Goal: Information Seeking & Learning: Learn about a topic

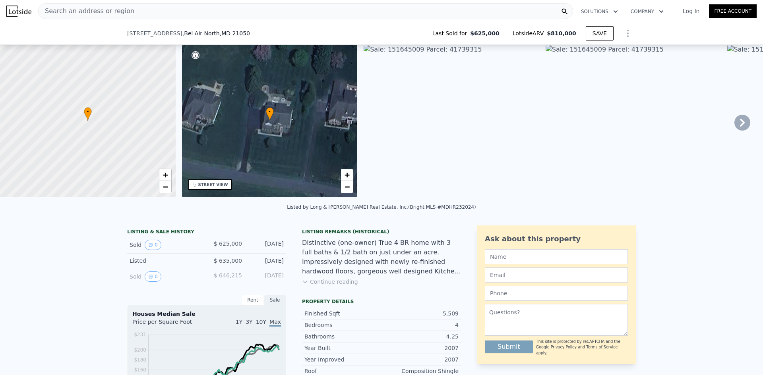
scroll to position [156, 0]
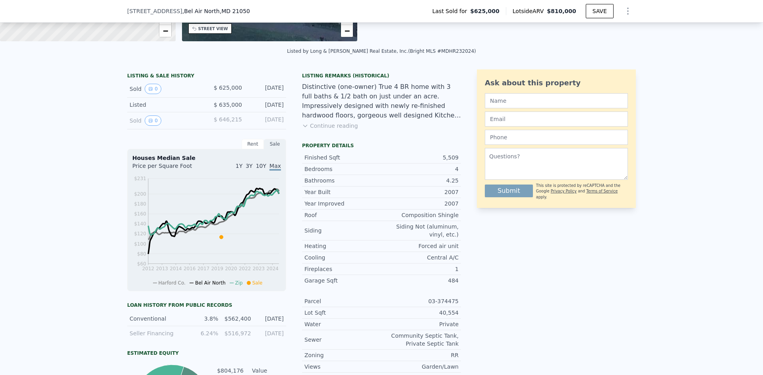
click at [317, 130] on button "Continue reading" at bounding box center [330, 126] width 56 height 8
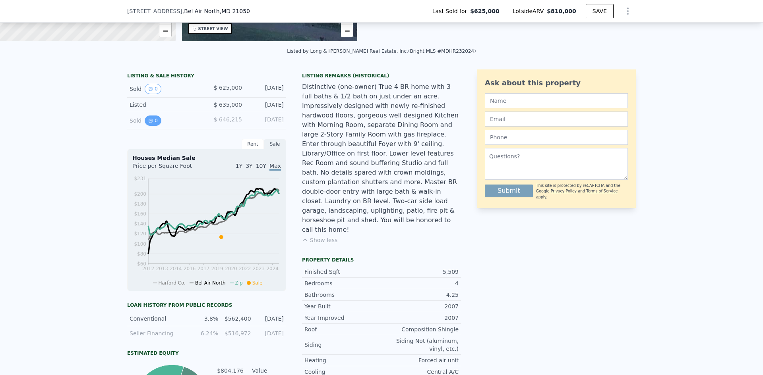
click at [148, 123] on icon "View historical data" at bounding box center [150, 120] width 5 height 5
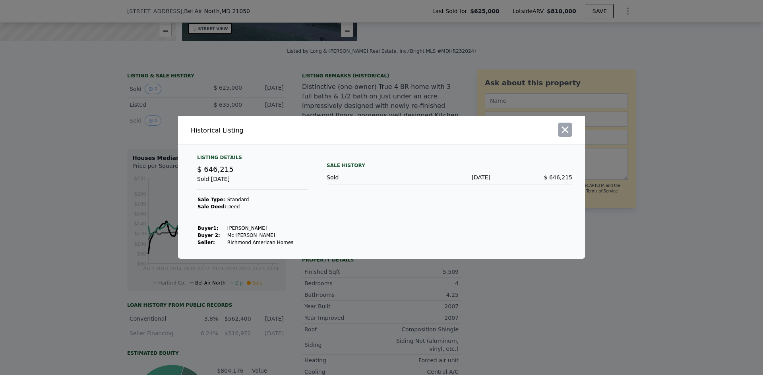
click at [569, 132] on icon "button" at bounding box center [564, 129] width 11 height 11
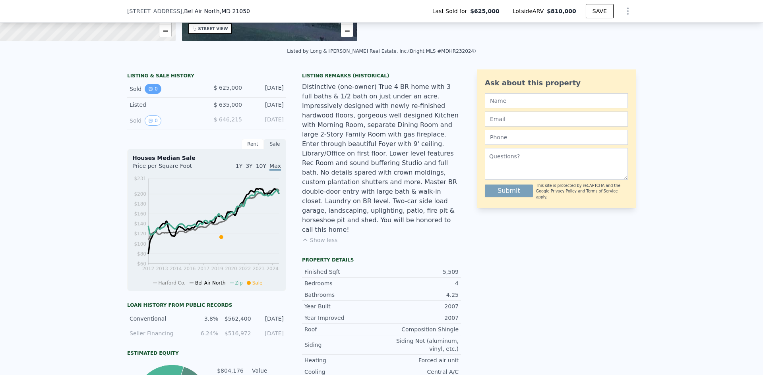
click at [148, 91] on icon "View historical data" at bounding box center [150, 89] width 5 height 5
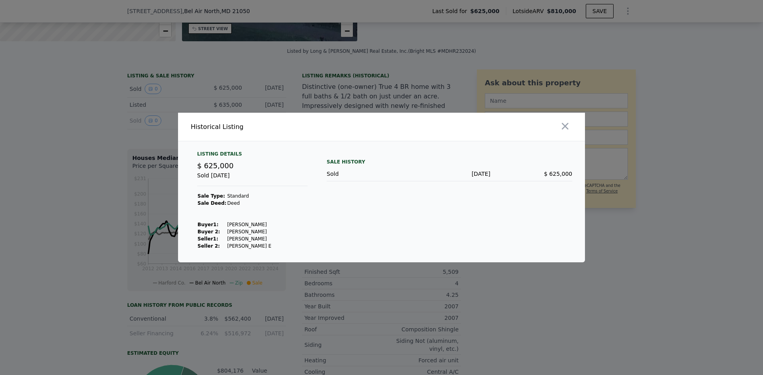
click at [573, 128] on div at bounding box center [485, 127] width 200 height 28
click at [571, 126] on button "button" at bounding box center [565, 126] width 14 height 14
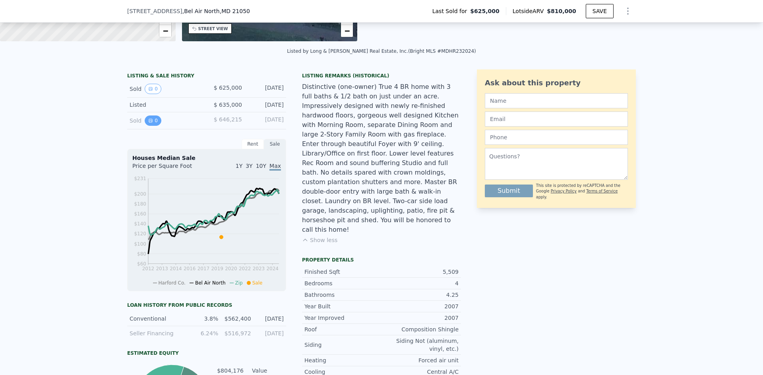
click at [148, 123] on icon "View historical data" at bounding box center [150, 120] width 5 height 5
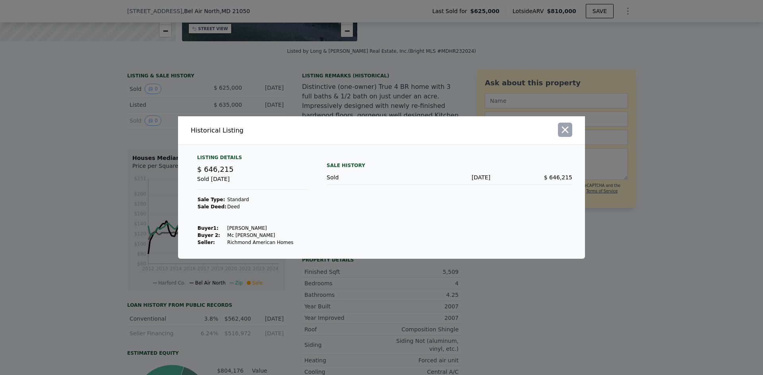
click at [564, 130] on icon "button" at bounding box center [564, 129] width 11 height 11
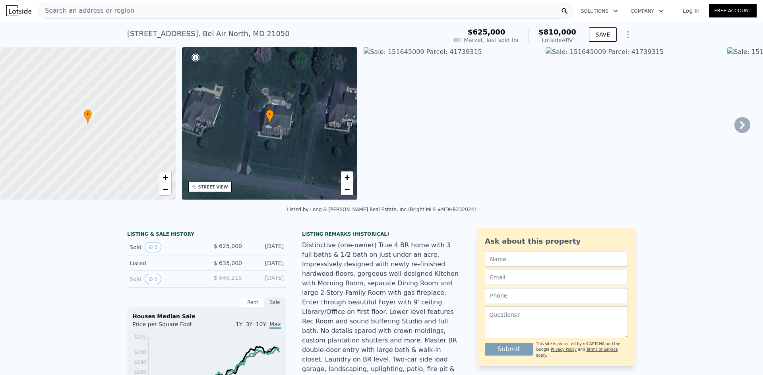
scroll to position [0, 0]
click at [449, 49] on img at bounding box center [452, 124] width 176 height 153
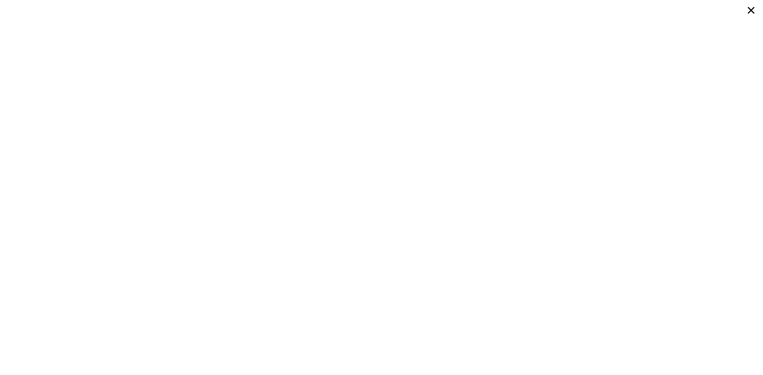
click at [753, 8] on icon at bounding box center [751, 10] width 7 height 7
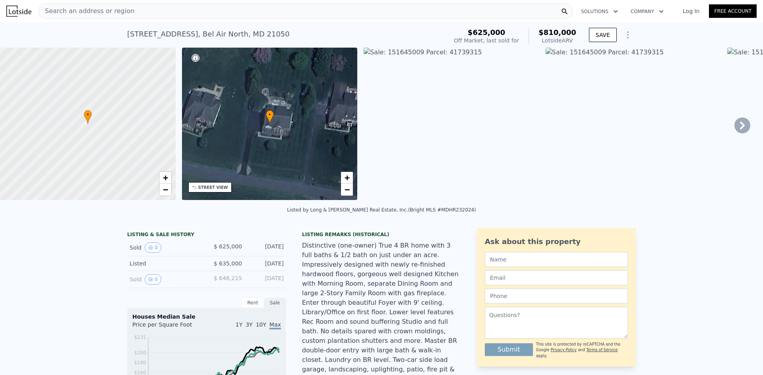
click at [734, 127] on icon at bounding box center [742, 126] width 16 height 16
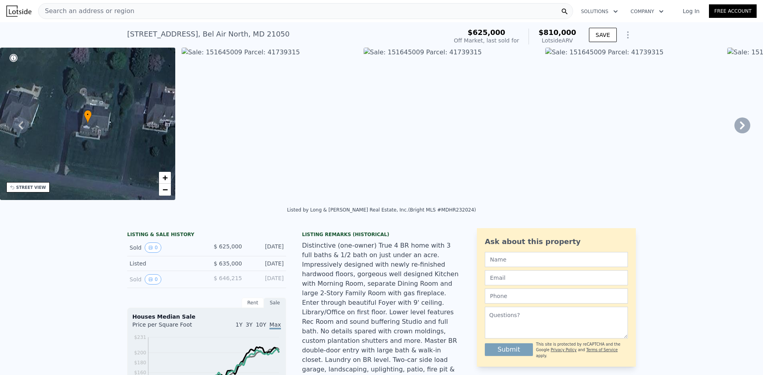
click at [734, 127] on icon at bounding box center [742, 126] width 16 height 16
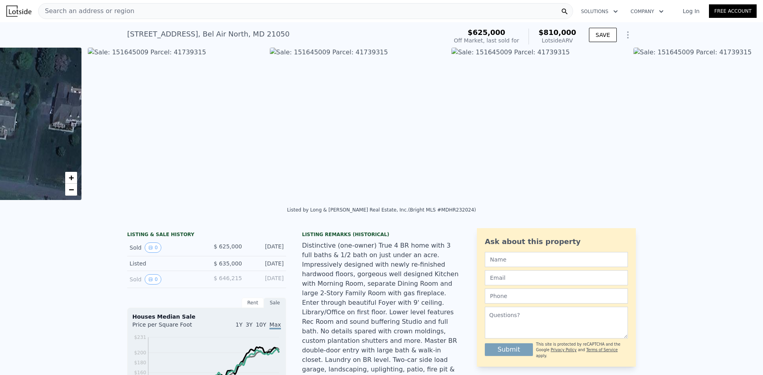
click at [733, 127] on img at bounding box center [721, 124] width 176 height 153
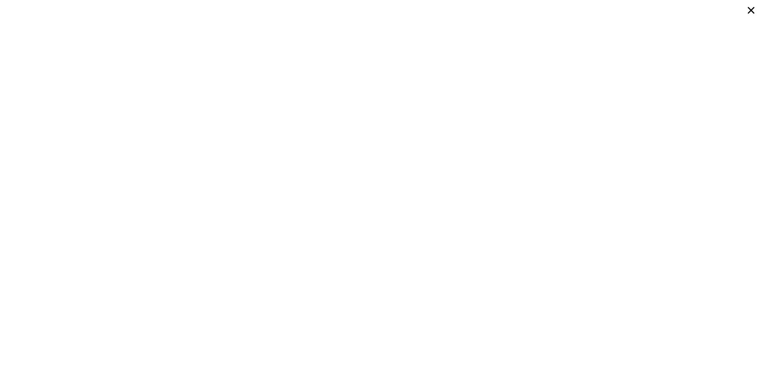
scroll to position [0, 364]
click at [753, 10] on icon at bounding box center [751, 10] width 14 height 14
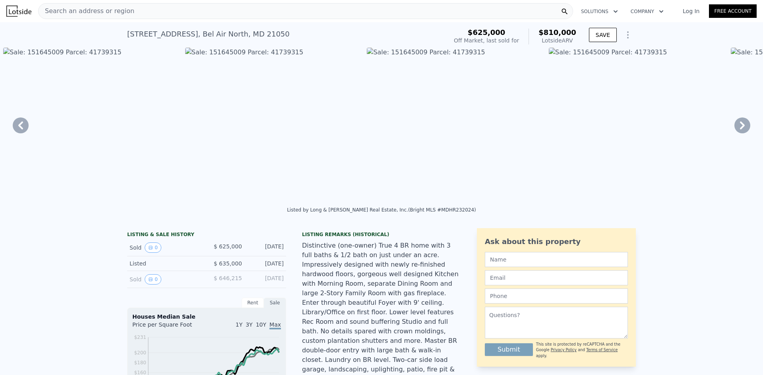
click at [734, 123] on icon at bounding box center [742, 126] width 16 height 16
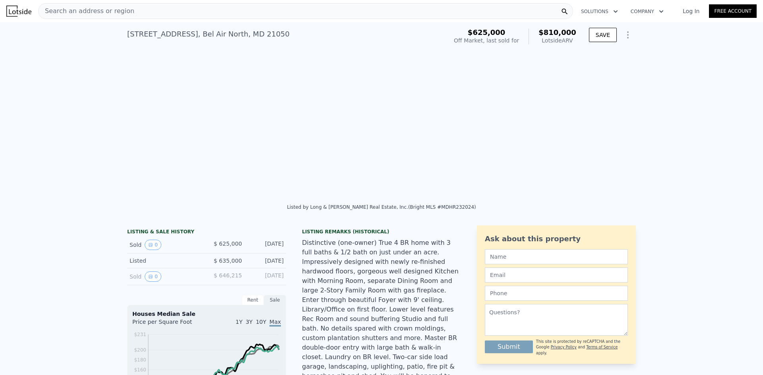
scroll to position [0, 4364]
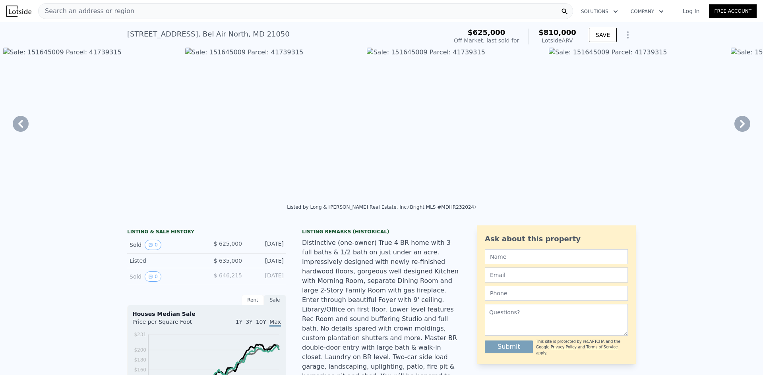
click at [145, 18] on div "Search an address or region" at bounding box center [305, 11] width 535 height 16
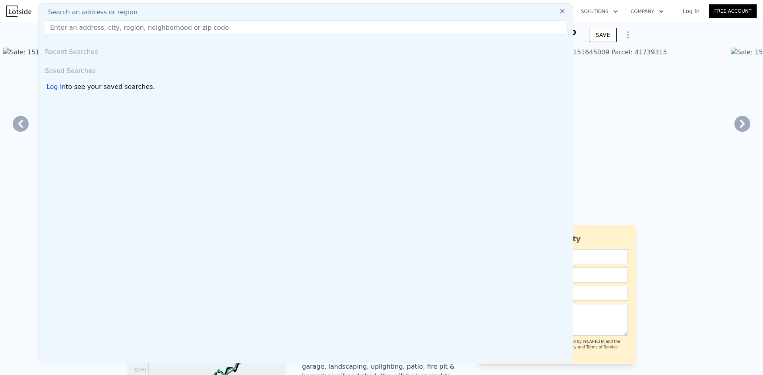
type input "7"
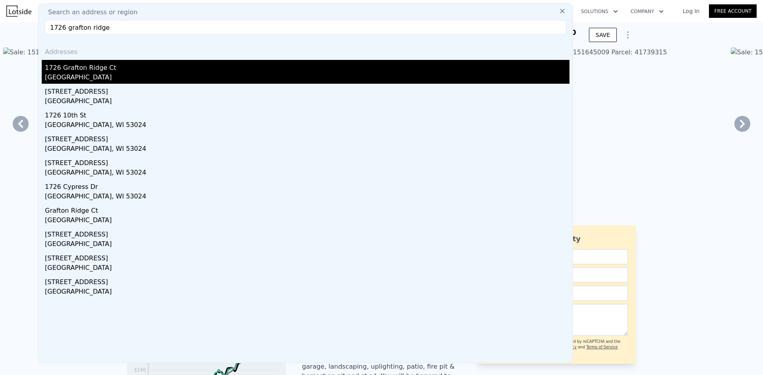
type input "1726 grafton ridge"
click at [93, 67] on div "1726 Grafton Ridge Ct" at bounding box center [307, 66] width 524 height 13
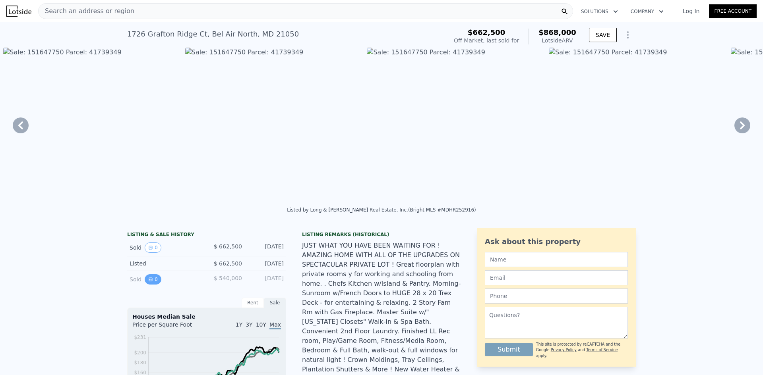
click at [151, 285] on button "0" at bounding box center [153, 280] width 17 height 10
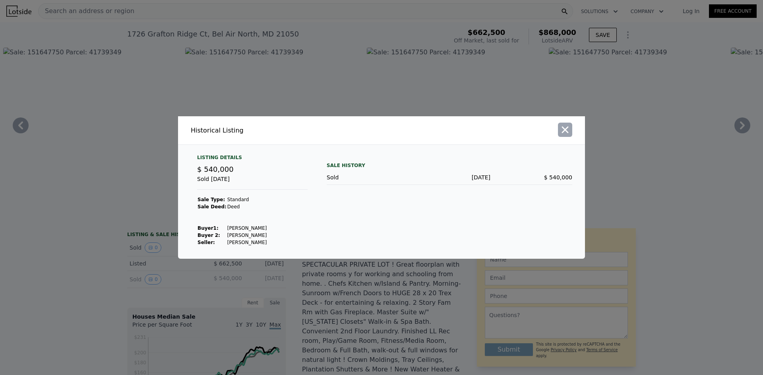
click at [569, 126] on icon "button" at bounding box center [564, 129] width 11 height 11
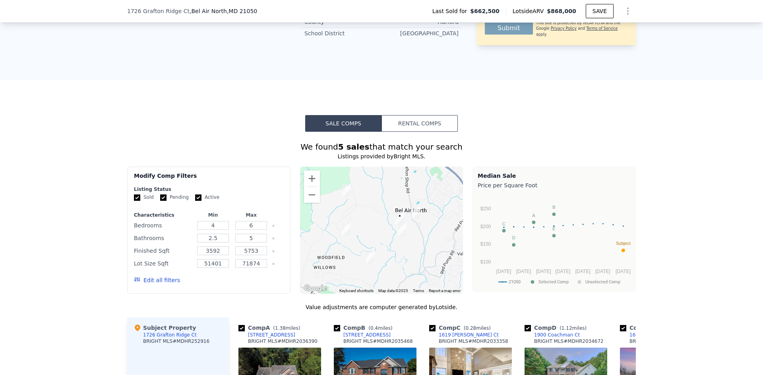
scroll to position [792, 0]
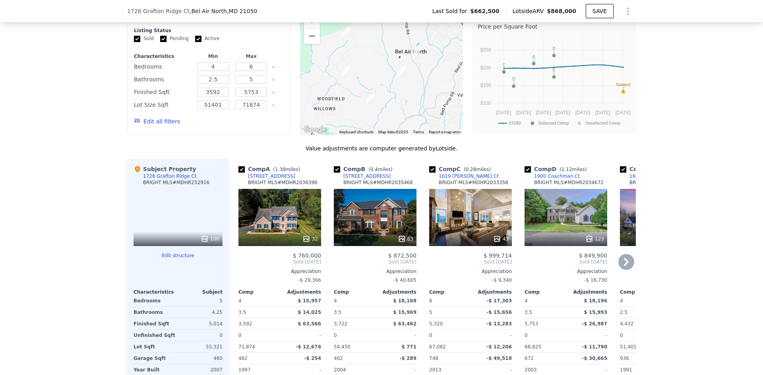
click at [541, 189] on div "123" at bounding box center [565, 217] width 83 height 57
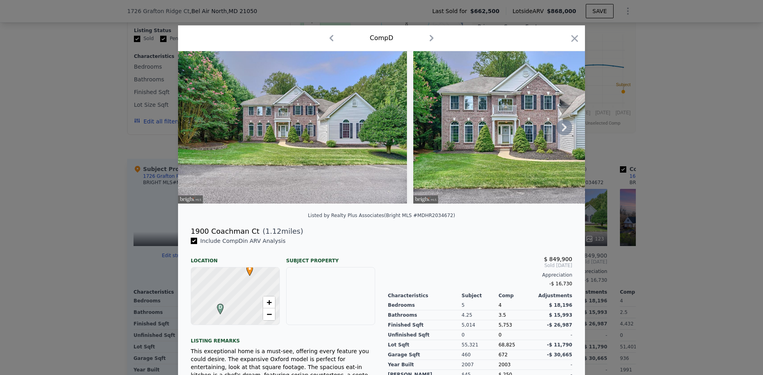
click at [562, 128] on icon at bounding box center [564, 128] width 16 height 16
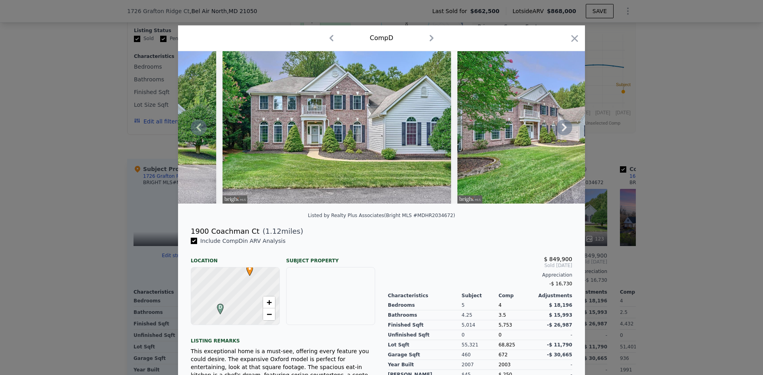
click at [562, 128] on icon at bounding box center [564, 128] width 16 height 16
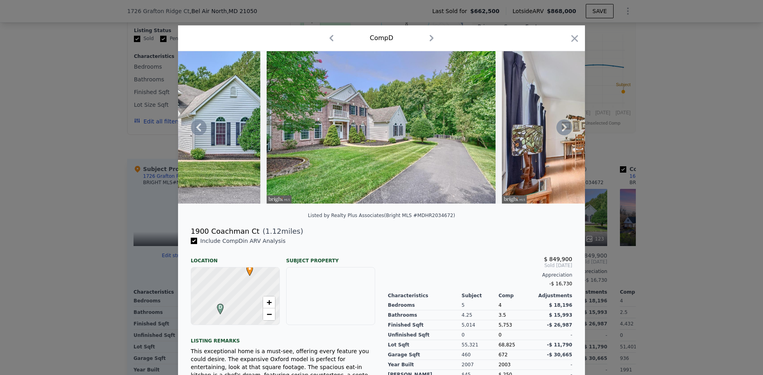
click at [562, 128] on icon at bounding box center [564, 128] width 16 height 16
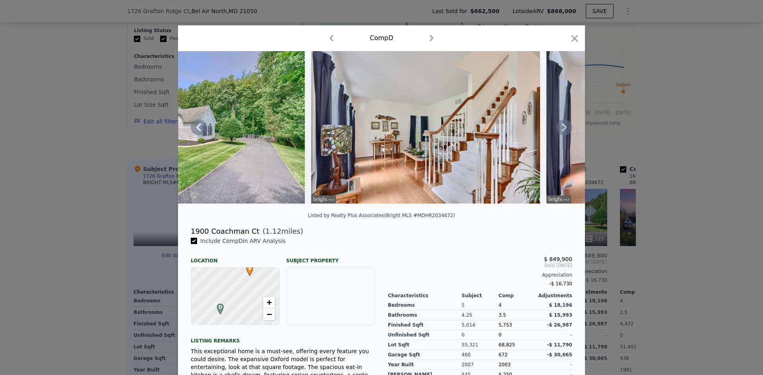
click at [562, 128] on icon at bounding box center [564, 128] width 16 height 16
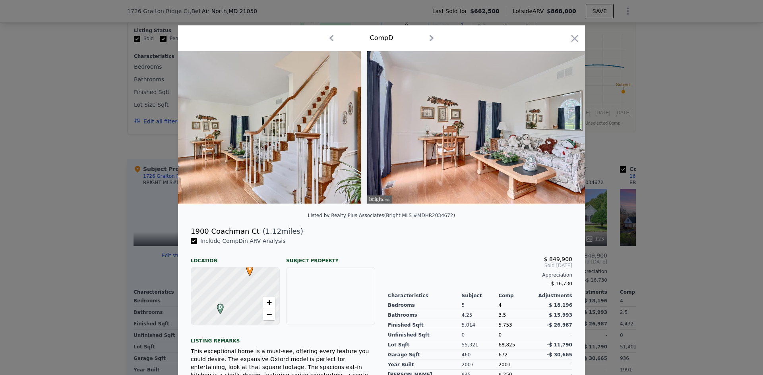
scroll to position [0, 763]
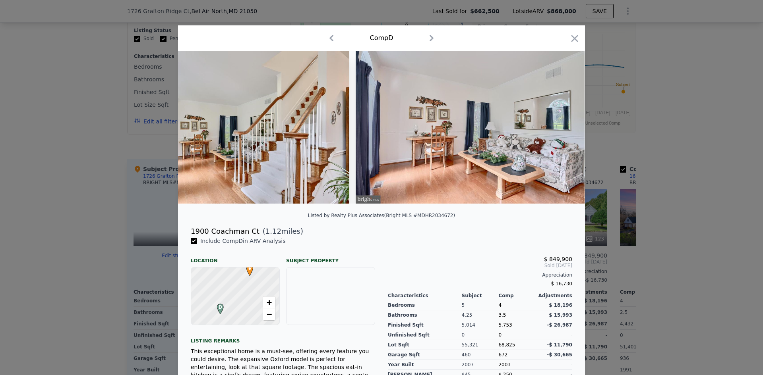
click at [562, 128] on div at bounding box center [381, 127] width 407 height 153
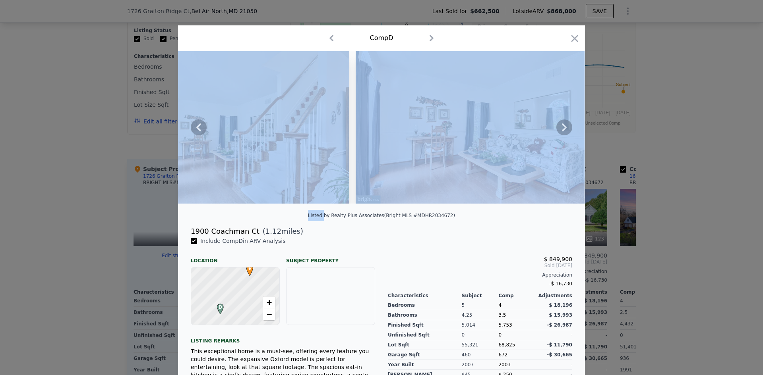
click at [561, 128] on icon at bounding box center [564, 128] width 16 height 16
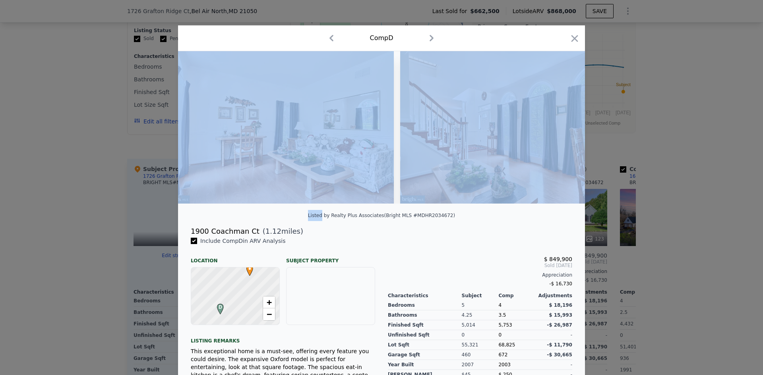
click at [560, 129] on img at bounding box center [514, 127] width 229 height 153
click at [557, 132] on icon at bounding box center [564, 128] width 16 height 16
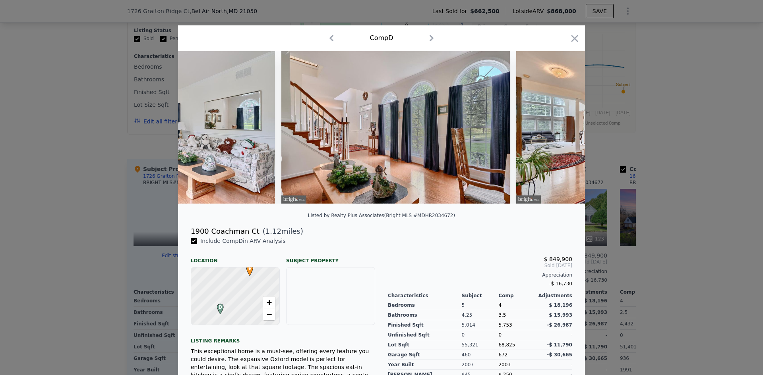
scroll to position [0, 1144]
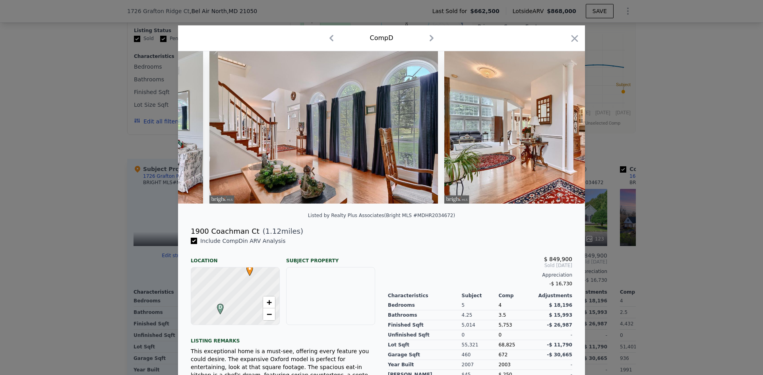
click at [557, 132] on div at bounding box center [381, 127] width 407 height 153
click at [558, 132] on icon at bounding box center [564, 128] width 16 height 16
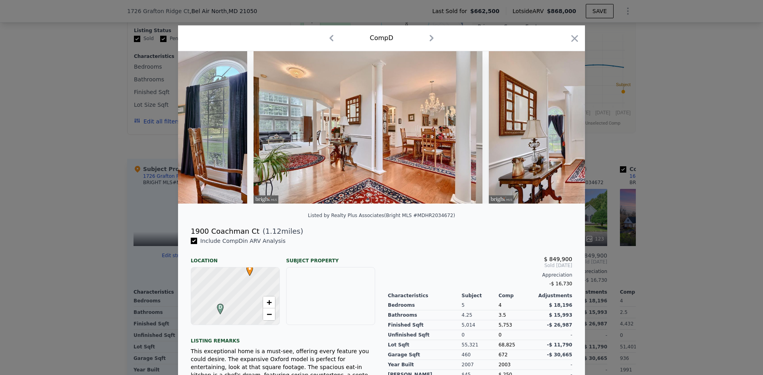
click at [558, 132] on div at bounding box center [381, 127] width 407 height 153
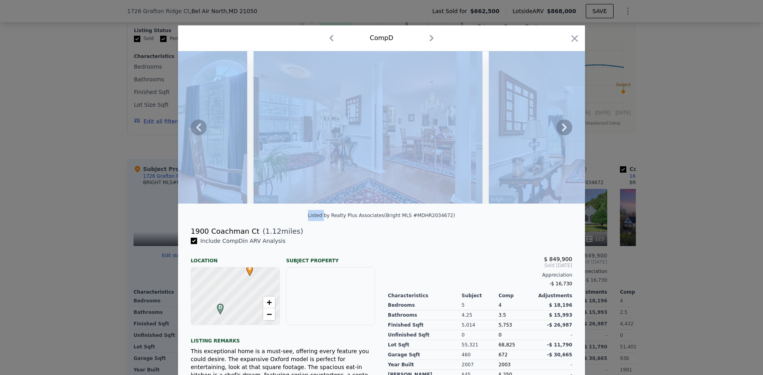
click at [558, 132] on icon at bounding box center [564, 128] width 16 height 16
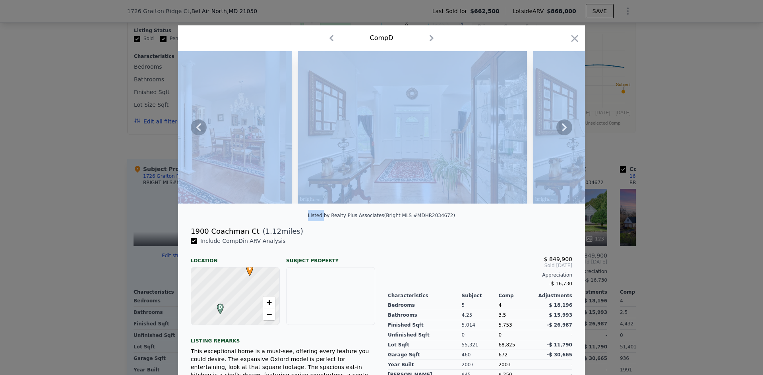
click at [558, 132] on icon at bounding box center [564, 128] width 16 height 16
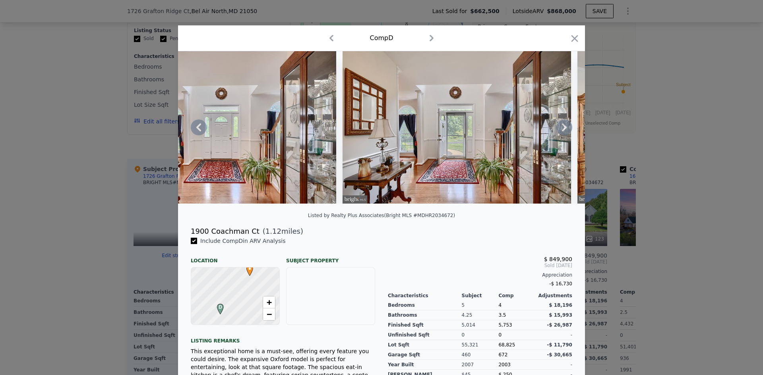
click at [558, 132] on icon at bounding box center [564, 128] width 16 height 16
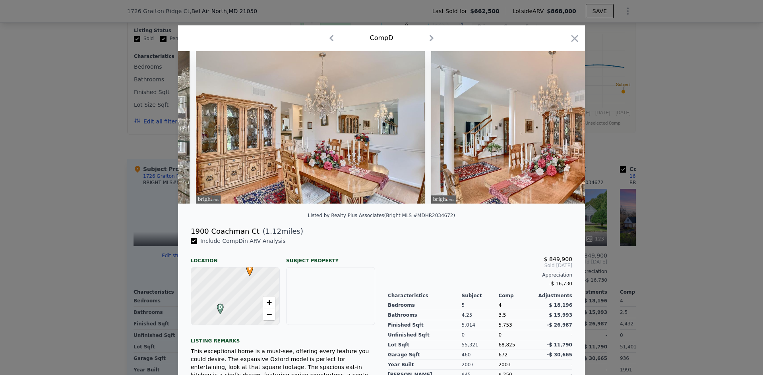
click at [558, 132] on img at bounding box center [545, 127] width 229 height 153
click at [558, 132] on icon at bounding box center [564, 128] width 16 height 16
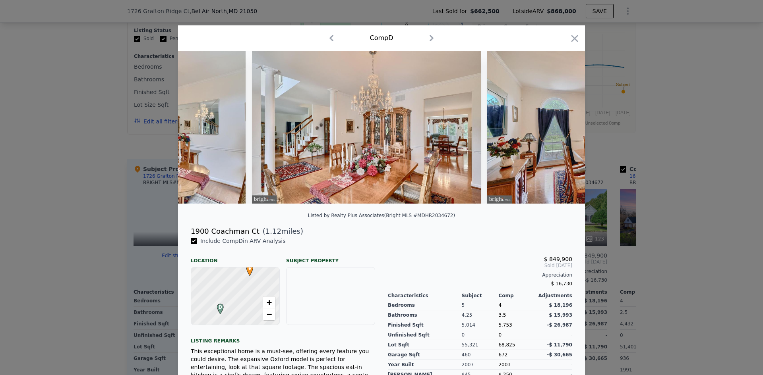
scroll to position [0, 2289]
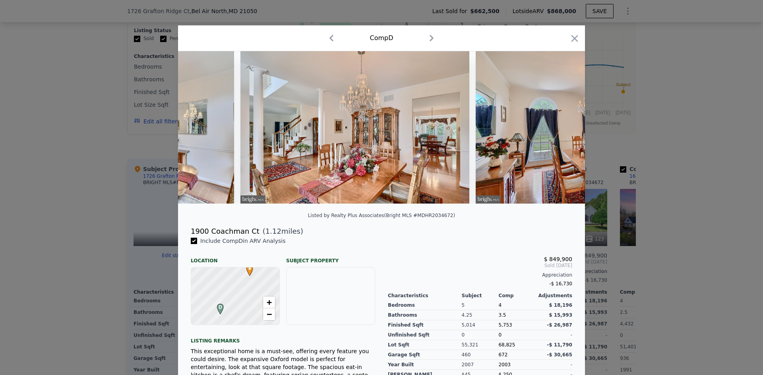
click at [558, 132] on div at bounding box center [381, 127] width 407 height 153
click at [559, 129] on icon at bounding box center [564, 128] width 16 height 16
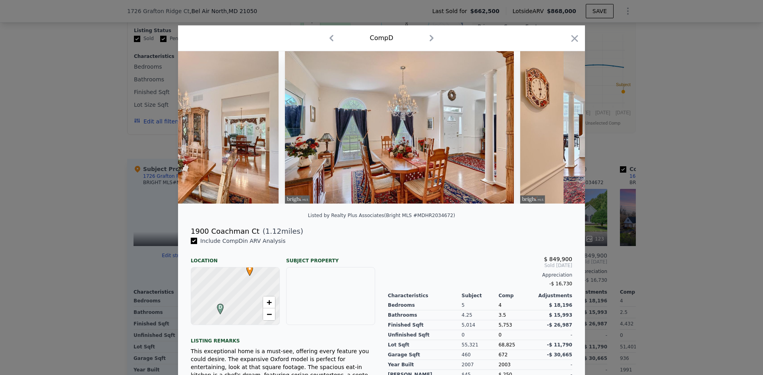
click at [559, 129] on img at bounding box center [634, 127] width 229 height 153
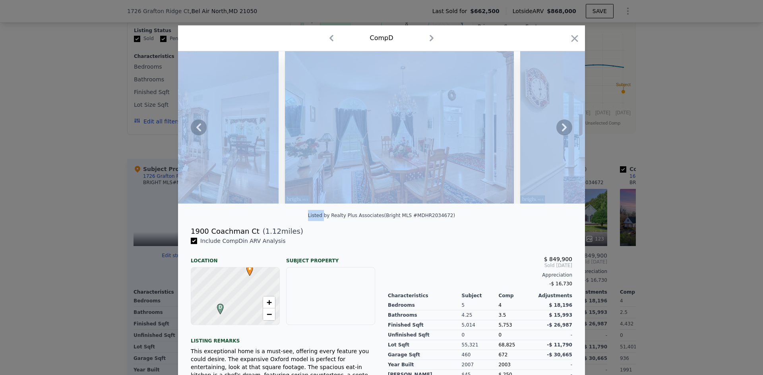
click at [559, 129] on icon at bounding box center [564, 128] width 16 height 16
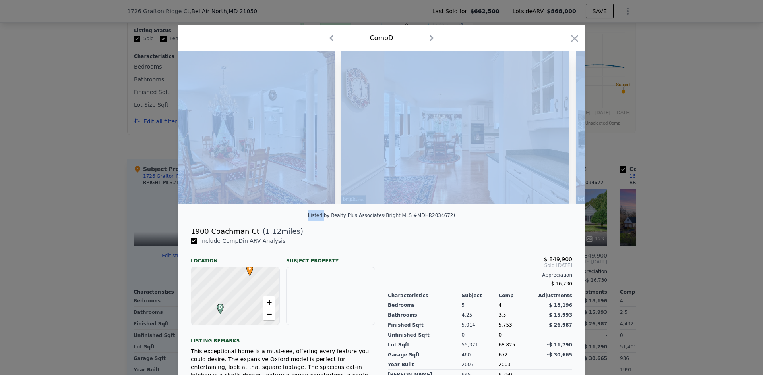
scroll to position [0, 2670]
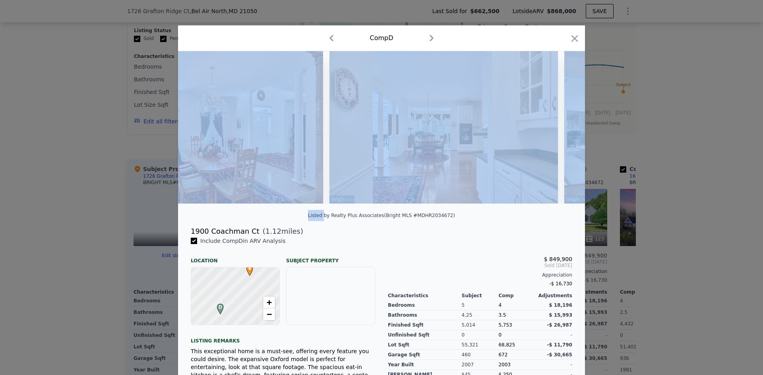
click at [575, 39] on icon "button" at bounding box center [574, 38] width 11 height 11
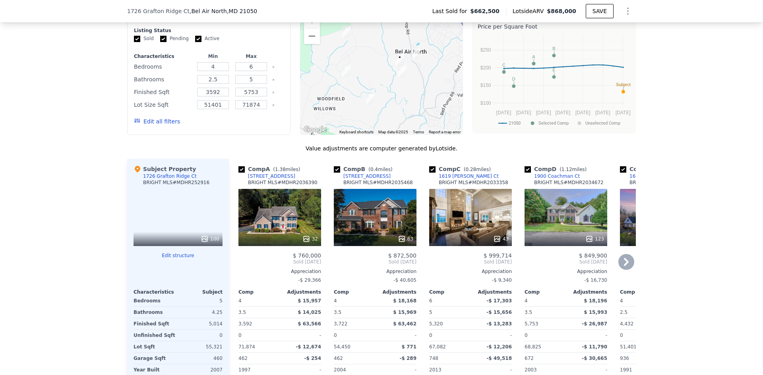
click at [625, 254] on icon at bounding box center [626, 262] width 16 height 16
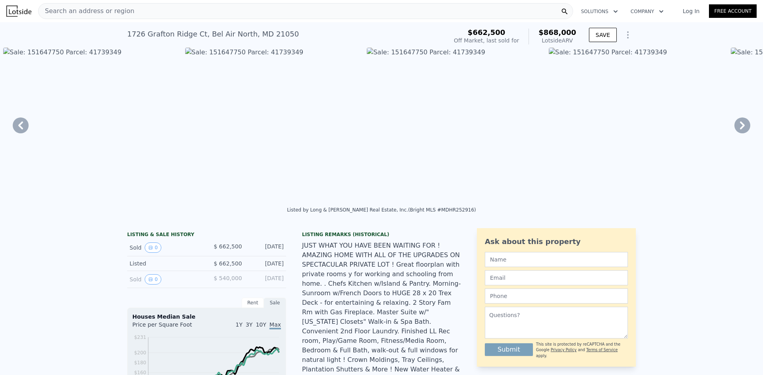
click at [740, 127] on icon at bounding box center [742, 126] width 5 height 8
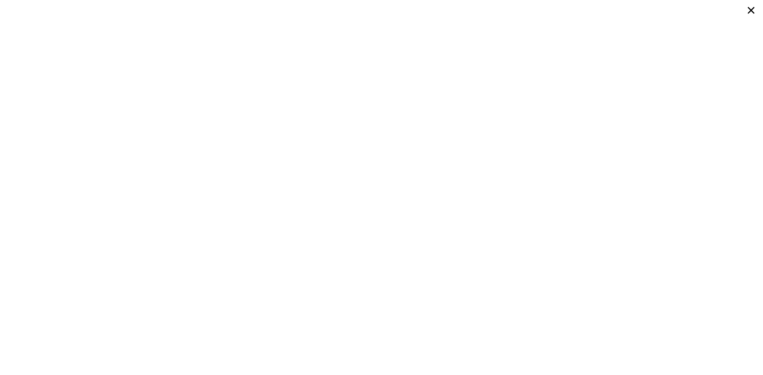
click at [752, 9] on icon at bounding box center [751, 10] width 14 height 14
